Goal: Transaction & Acquisition: Obtain resource

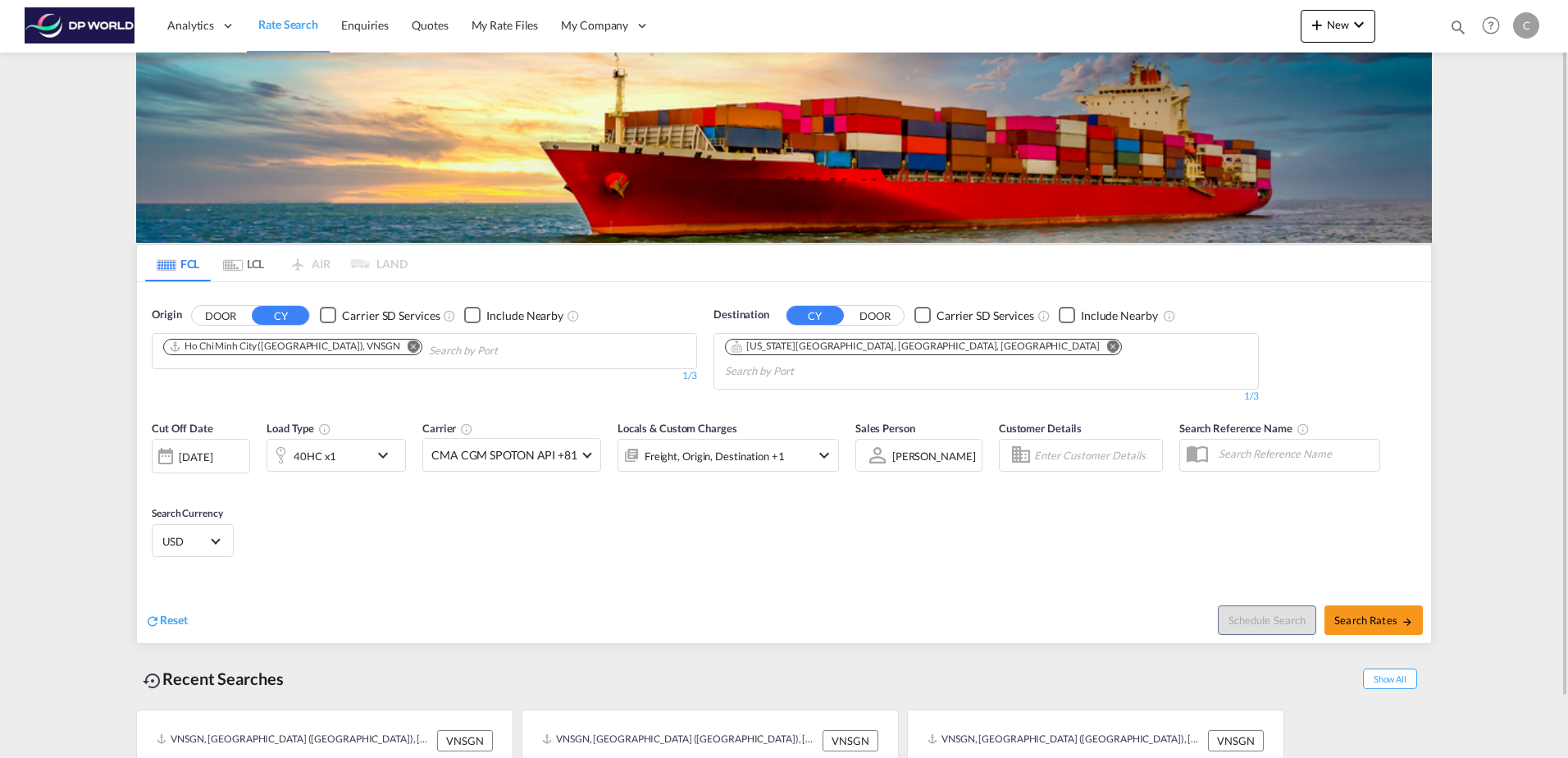
click at [408, 348] on md-icon "Remove" at bounding box center [414, 346] width 13 height 13
click at [1107, 349] on md-icon "Remove" at bounding box center [1113, 346] width 13 height 13
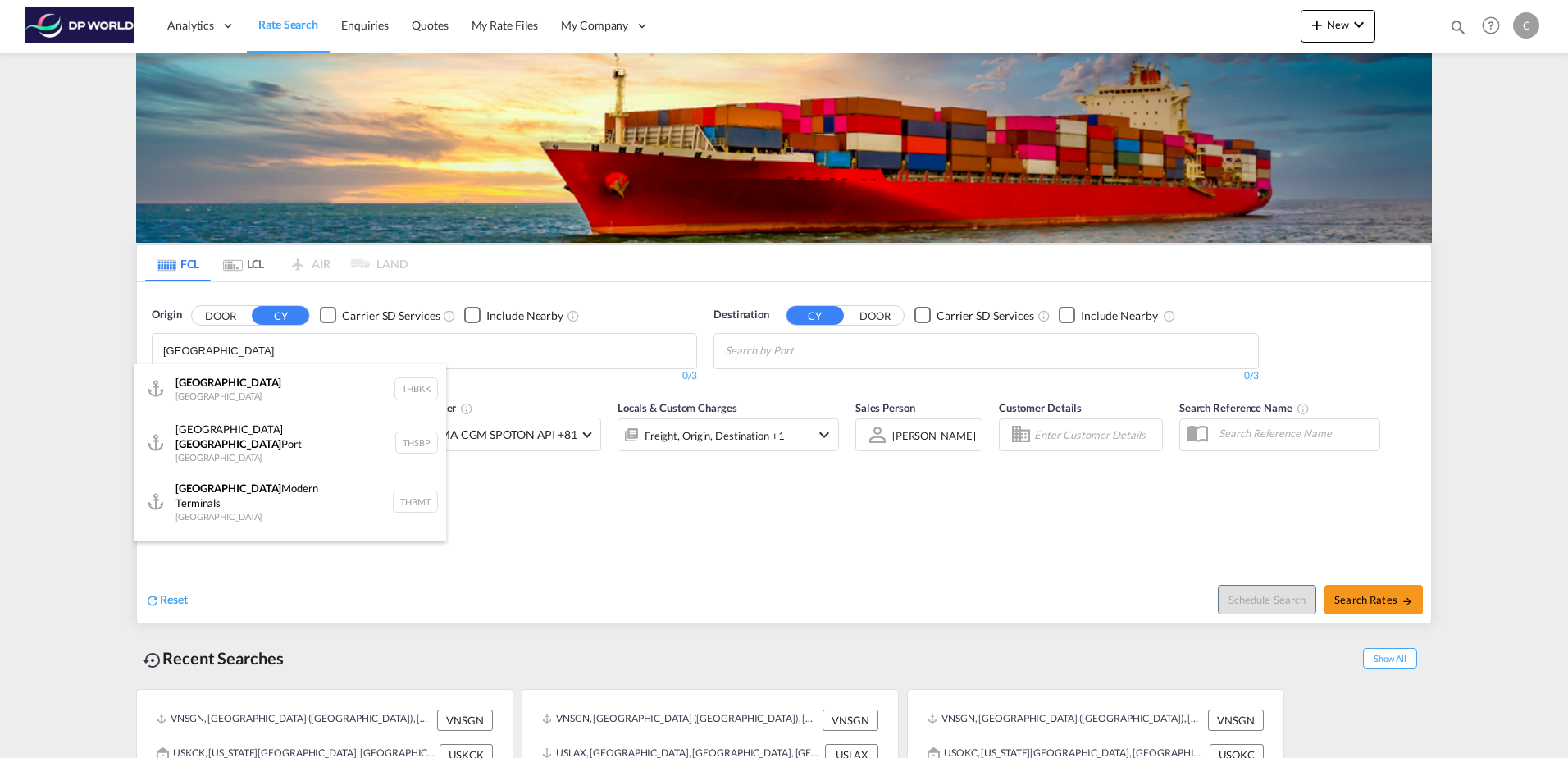
type input "[GEOGRAPHIC_DATA]"
click at [342, 392] on div "[GEOGRAPHIC_DATA] [GEOGRAPHIC_DATA] THBKK" at bounding box center [290, 388] width 312 height 49
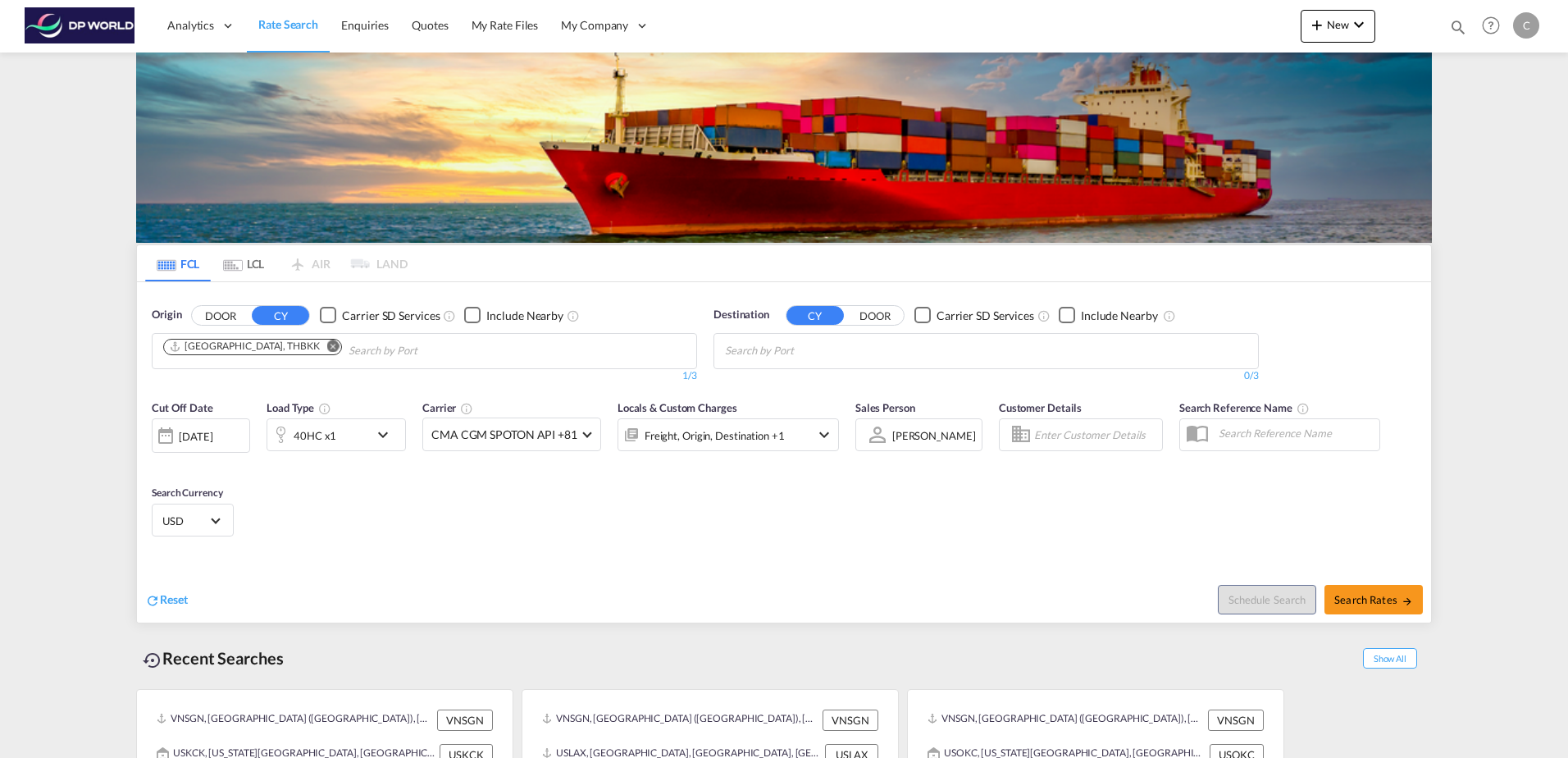
click at [891, 318] on button "DOOR" at bounding box center [875, 315] width 57 height 19
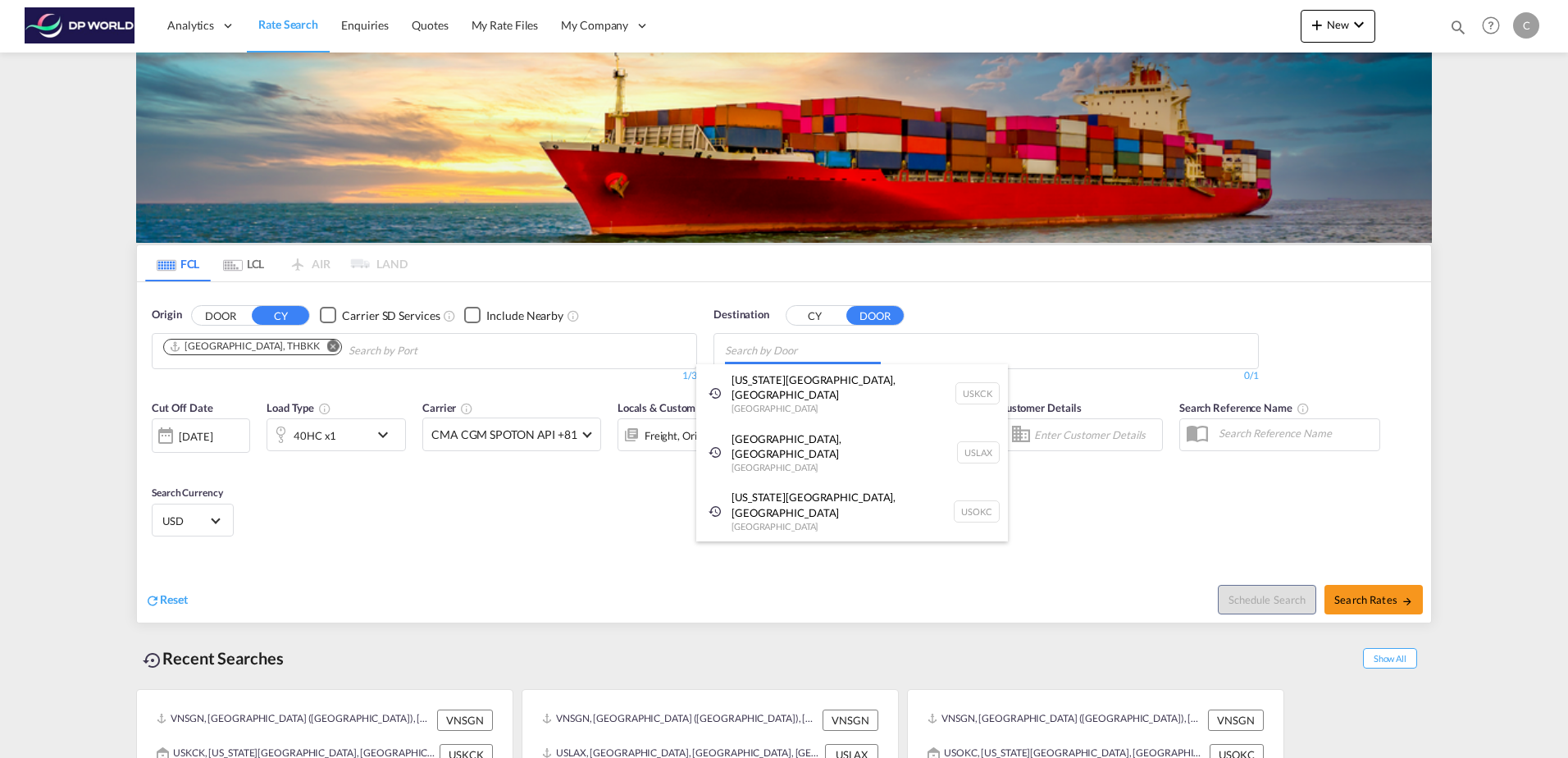
click at [820, 354] on body "Analytics Dashboard Rate Search Enquiries Quotes My Rate Files My Company" at bounding box center [784, 379] width 1568 height 758
paste input "[PERSON_NAME] [GEOGRAPHIC_DATA]"
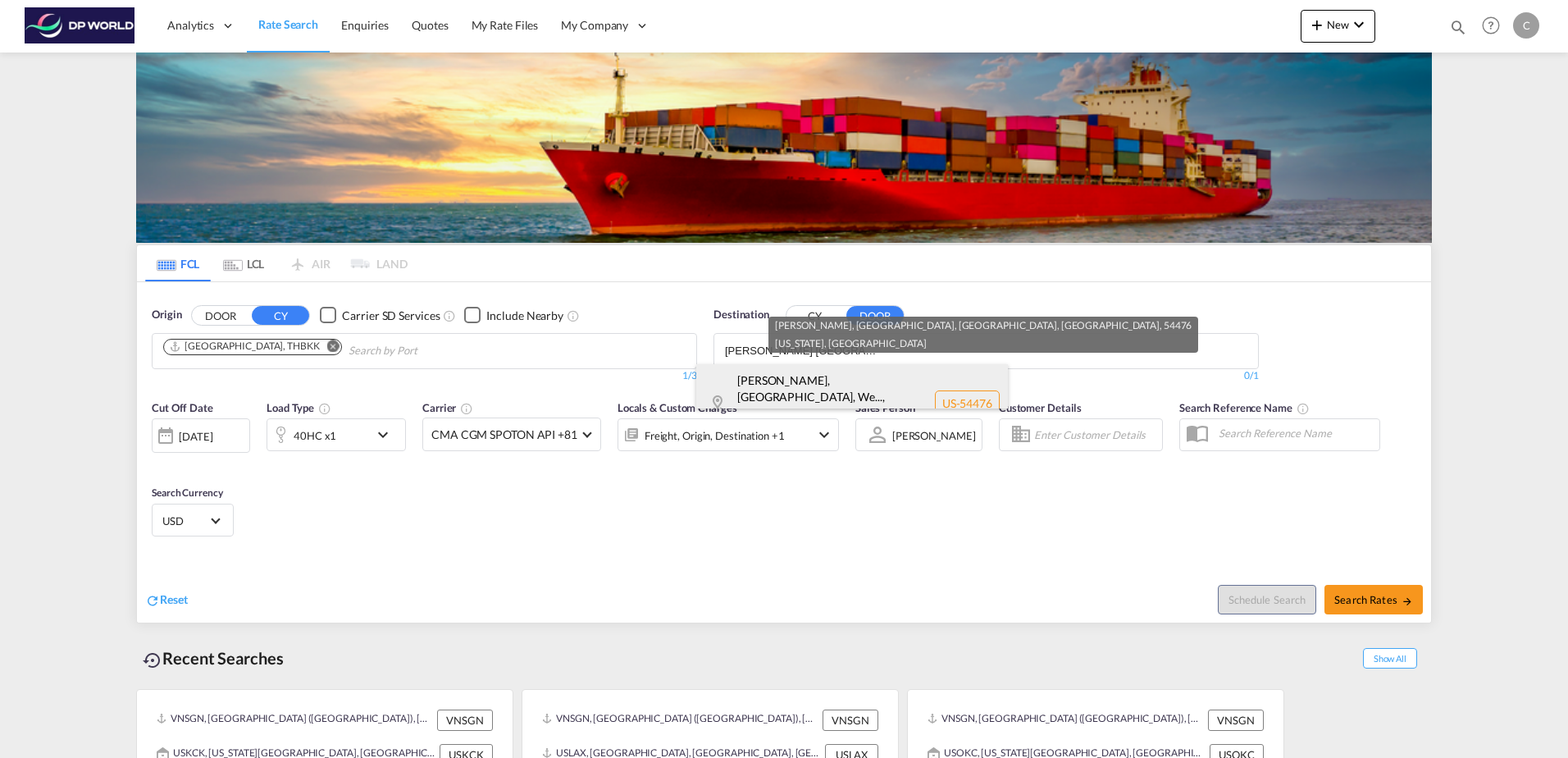
type input "[PERSON_NAME] [GEOGRAPHIC_DATA]"
click at [834, 383] on div "[PERSON_NAME], [GEOGRAPHIC_DATA], We... , 54476 [US_STATE] , [GEOGRAPHIC_DATA] …" at bounding box center [853, 404] width 312 height 79
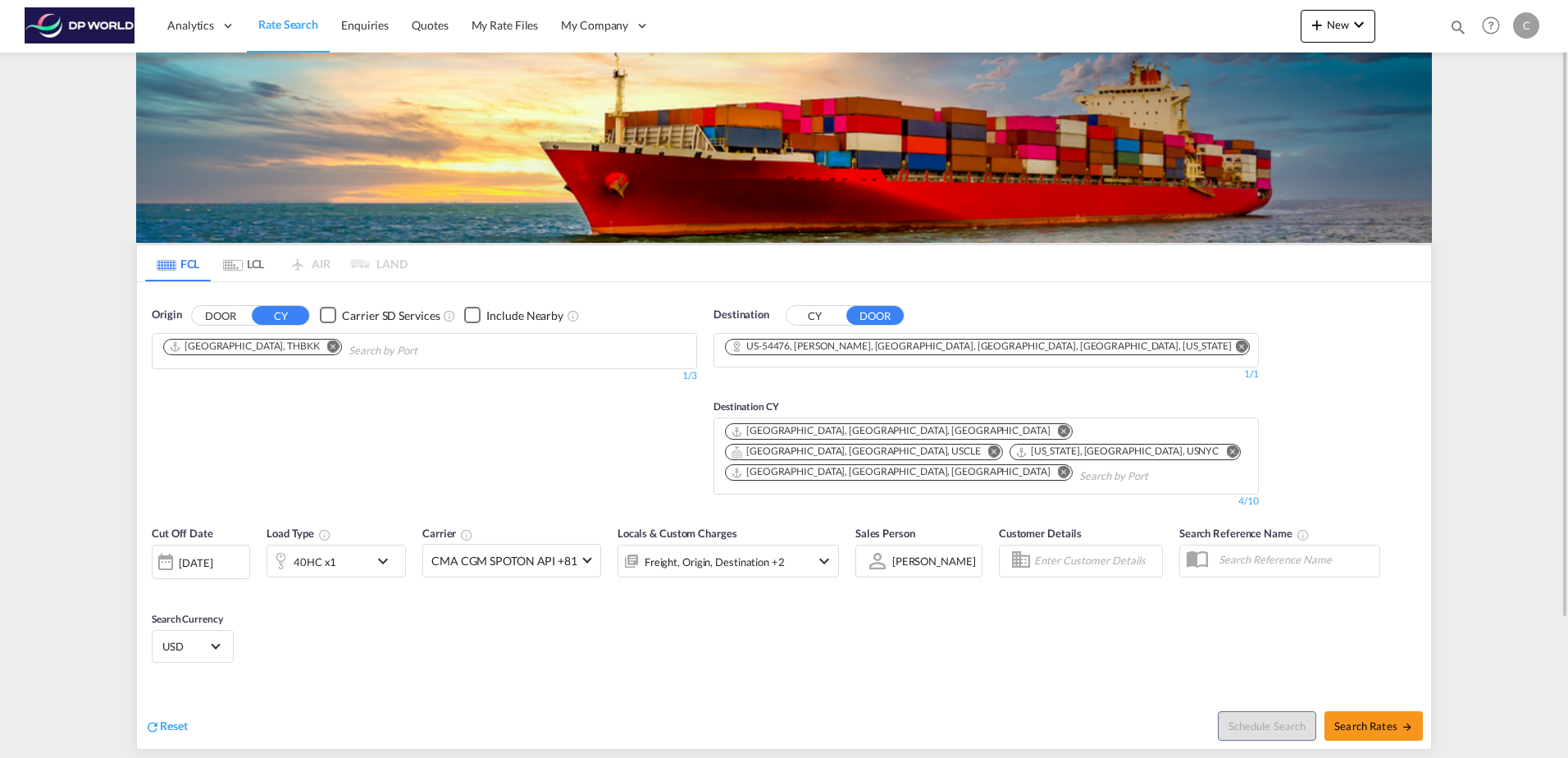
click at [1079, 464] on input "Chips input." at bounding box center [1157, 476] width 156 height 26
type input "caprr"
click at [896, 484] on div "[GEOGRAPHIC_DATA][PERSON_NAME][GEOGRAPHIC_DATA] [GEOGRAPHIC_DATA] CAPRR" at bounding box center [990, 499] width 312 height 59
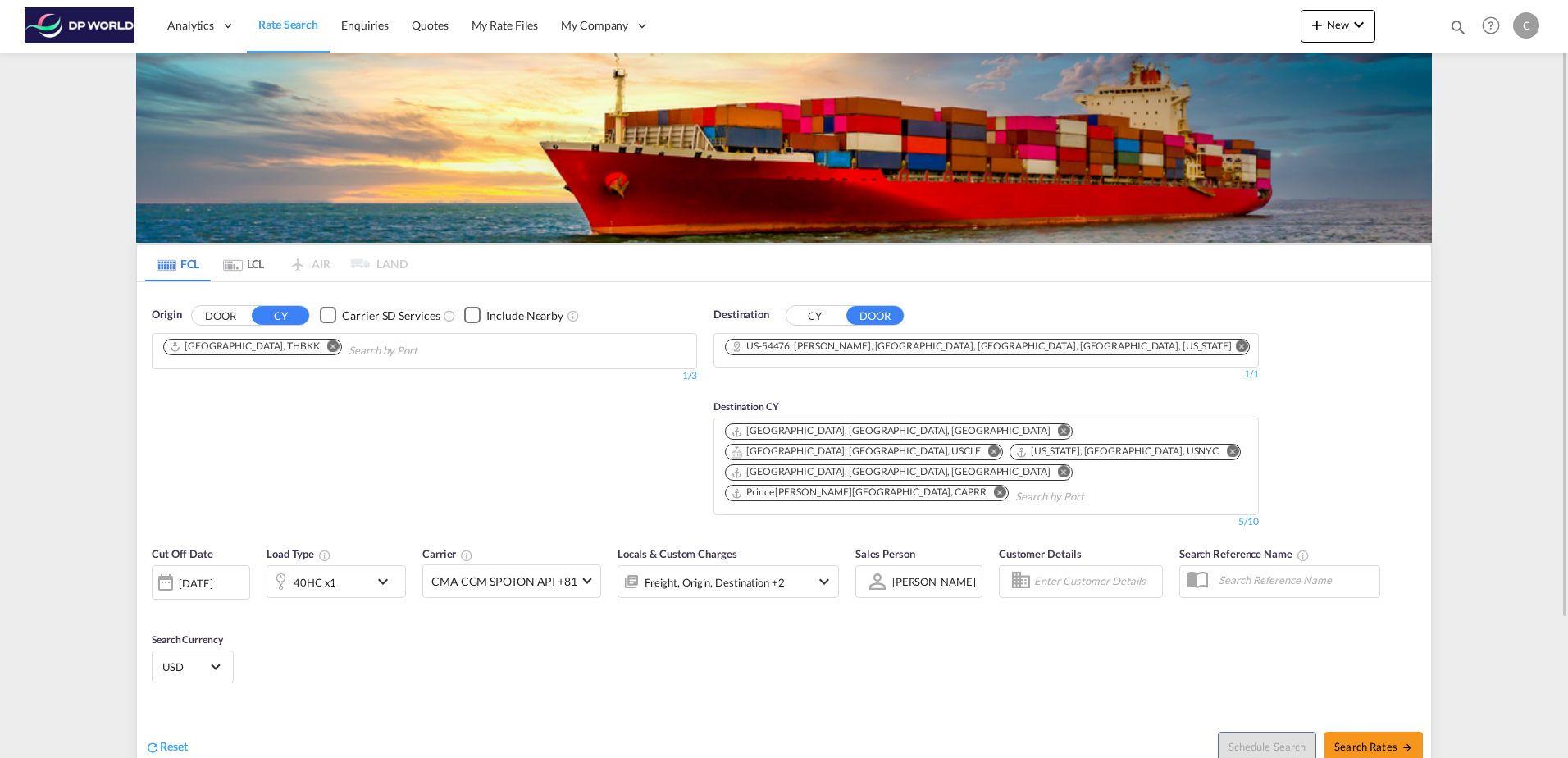
click at [1058, 429] on md-icon "Remove" at bounding box center [1064, 431] width 13 height 13
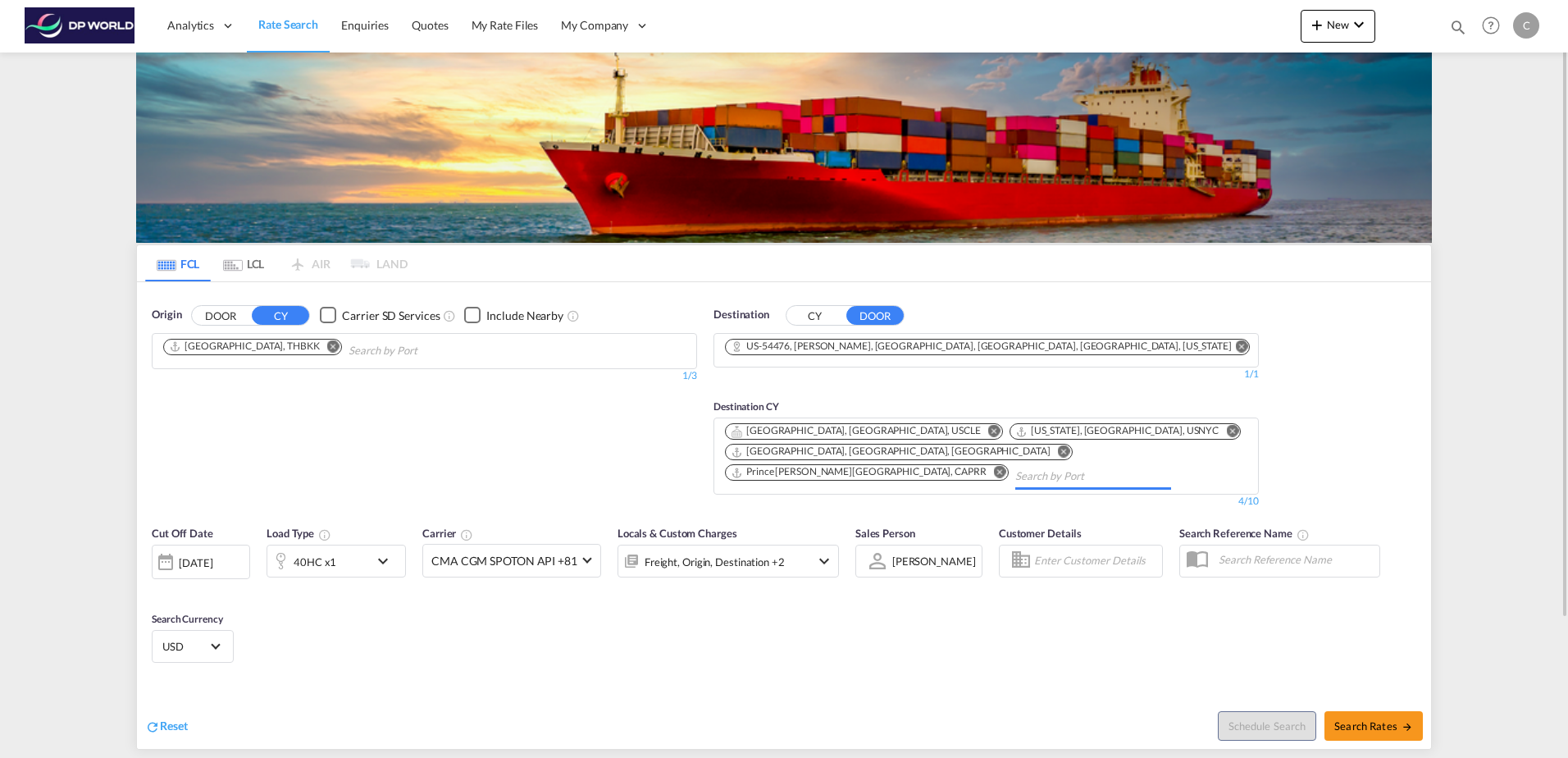
click at [978, 429] on button "Remove" at bounding box center [990, 432] width 24 height 16
click at [942, 431] on md-icon "Remove" at bounding box center [949, 431] width 13 height 13
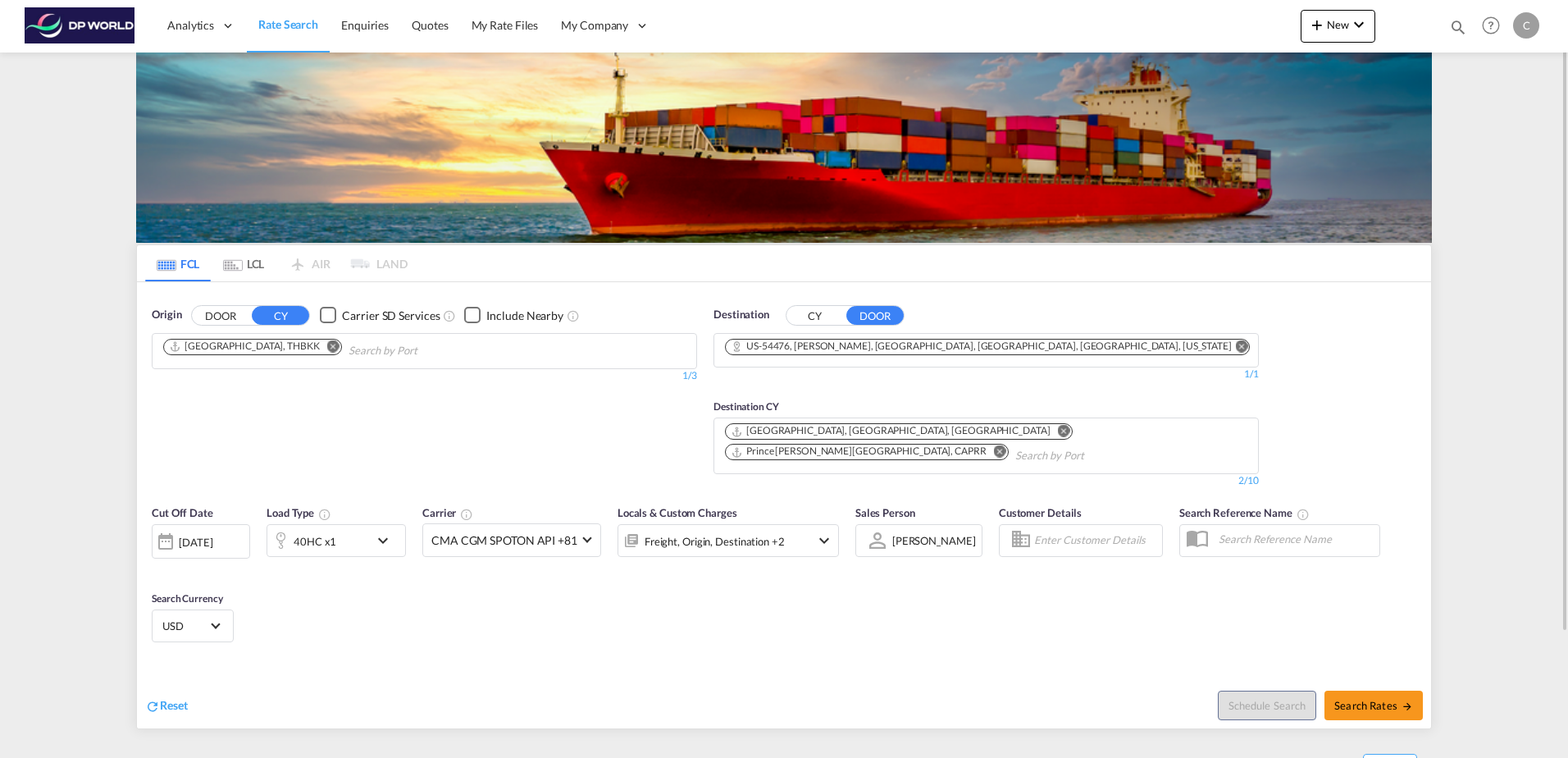
click at [1058, 429] on md-icon "Remove" at bounding box center [1064, 431] width 13 height 13
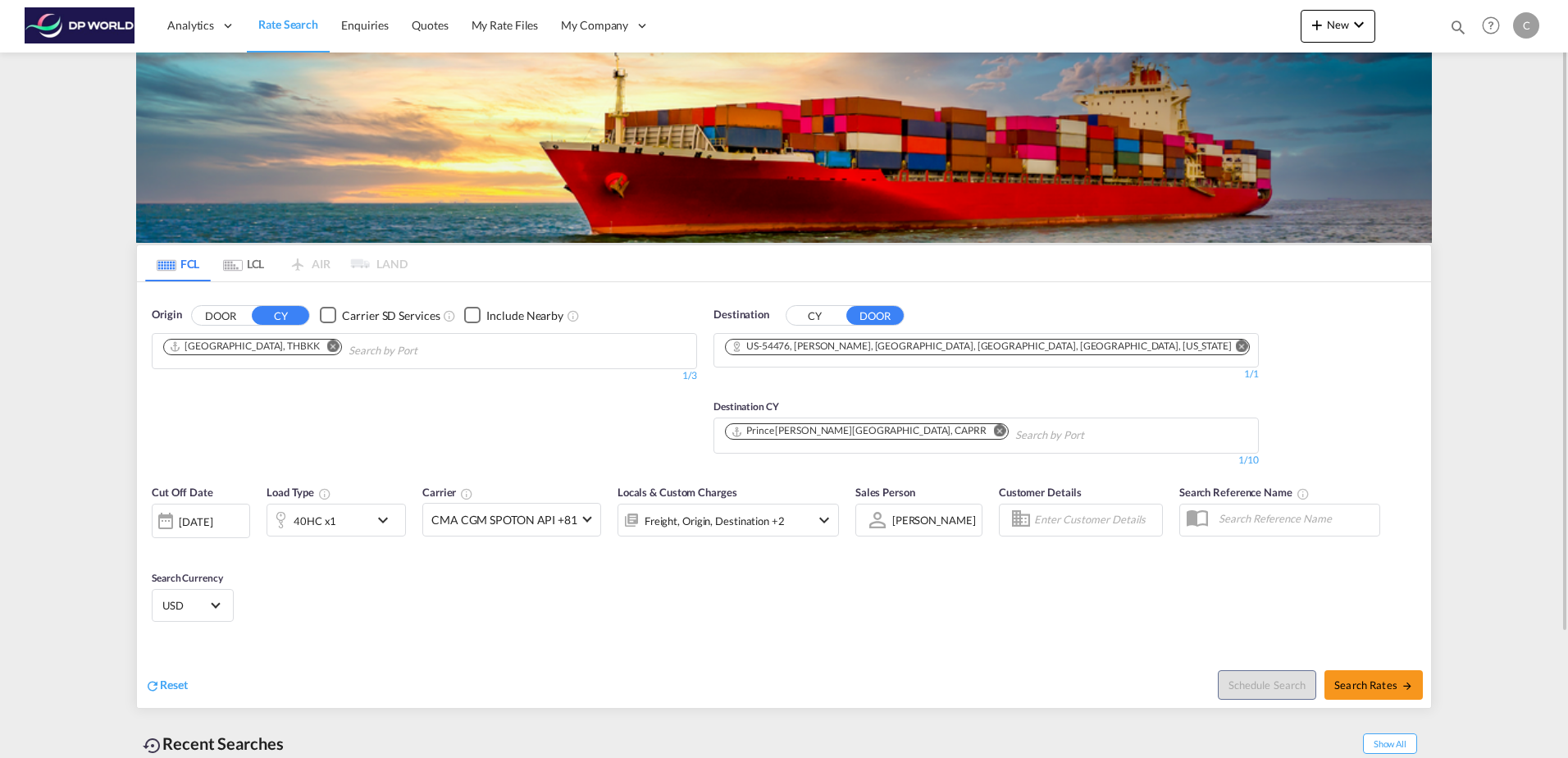
click at [986, 431] on body "Analytics Dashboard Rate Search Enquiries Quotes My Rate Files My Company" at bounding box center [784, 379] width 1568 height 758
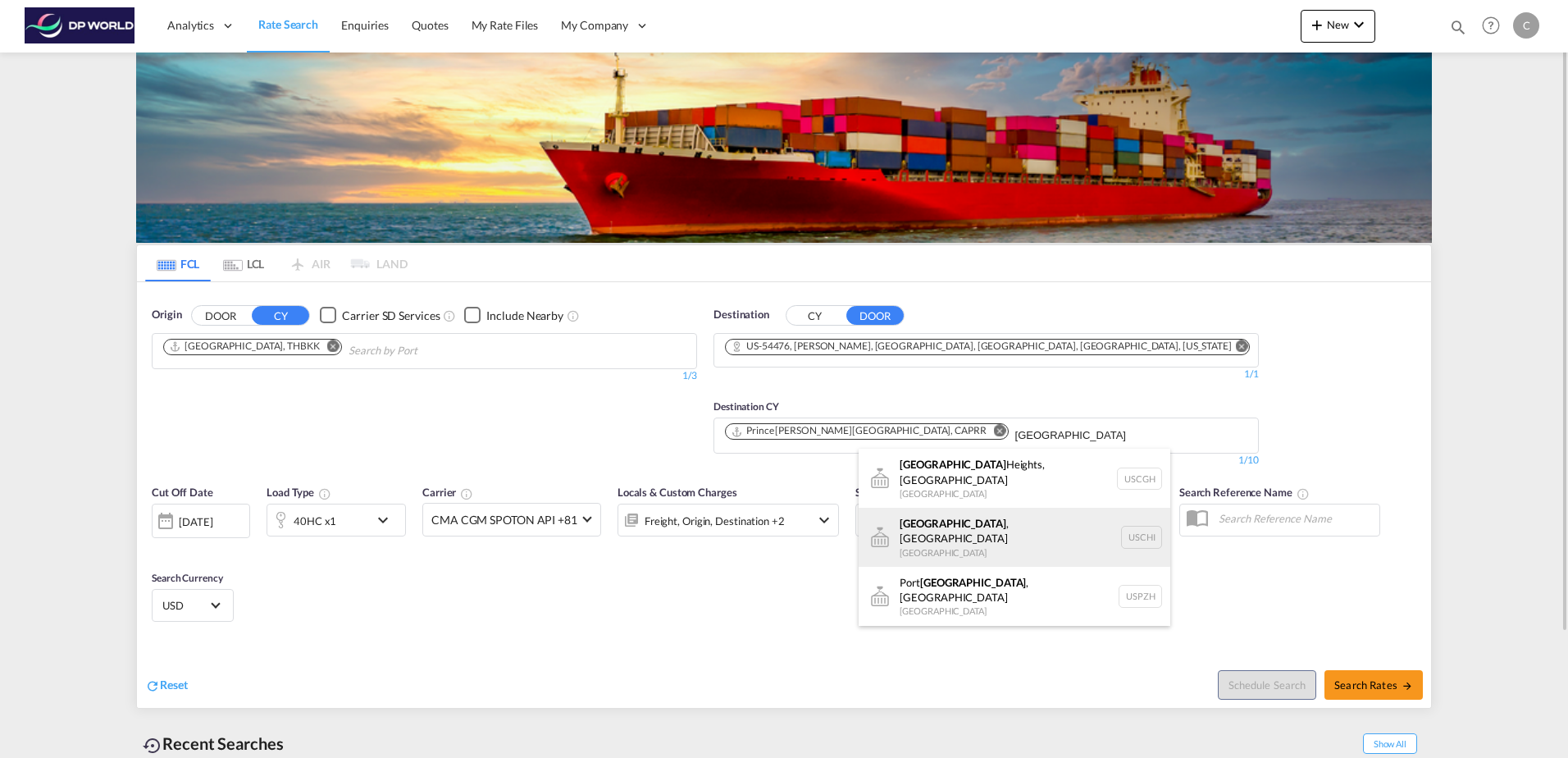
type input "[GEOGRAPHIC_DATA]"
click at [980, 512] on div "[GEOGRAPHIC_DATA] , IL United States USCHI" at bounding box center [1015, 537] width 312 height 59
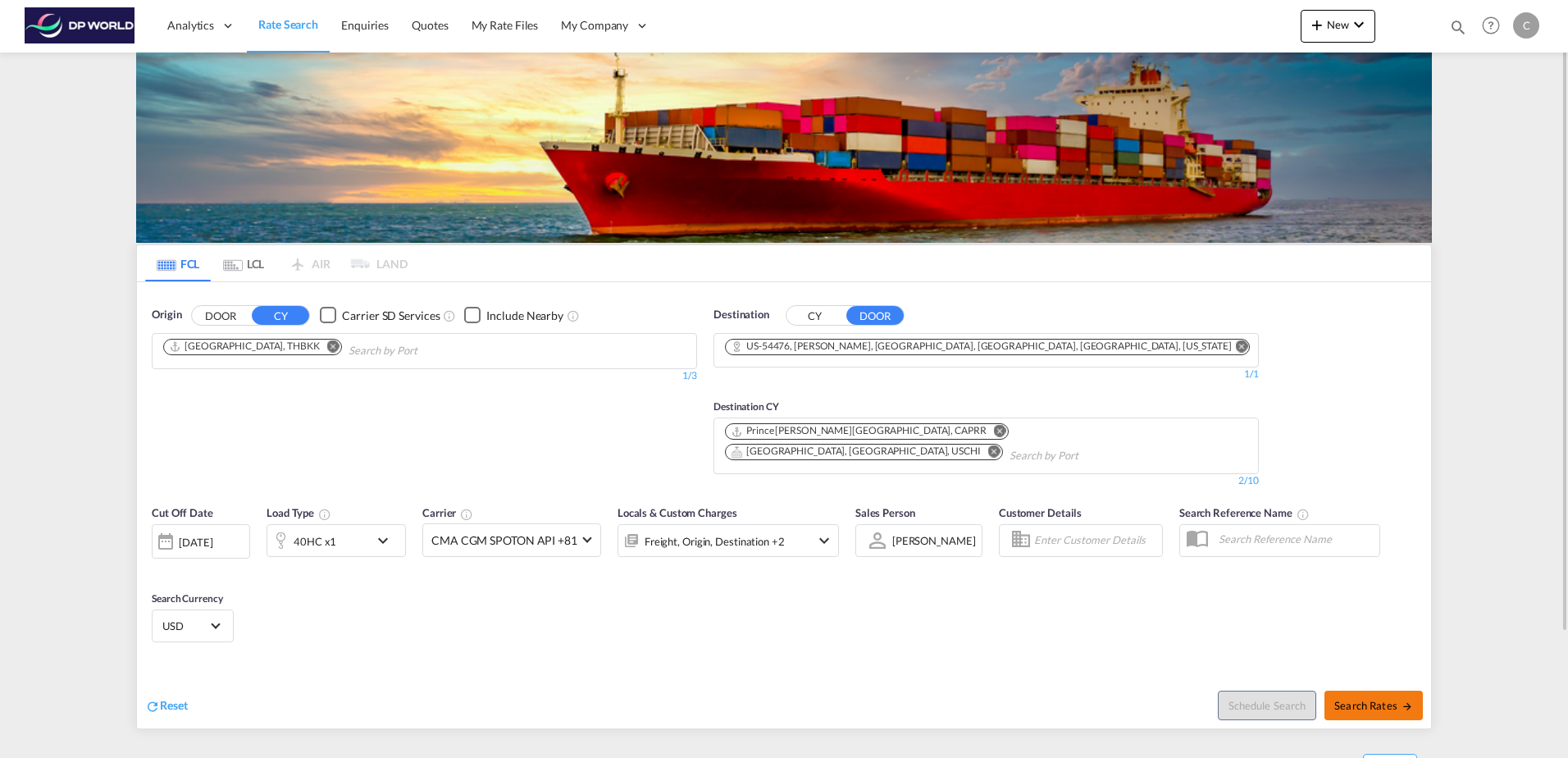
click at [1356, 700] on span "Search Rates" at bounding box center [1374, 706] width 79 height 13
type input "THBKK to 54476 / [DATE]"
